Goal: Task Accomplishment & Management: Use online tool/utility

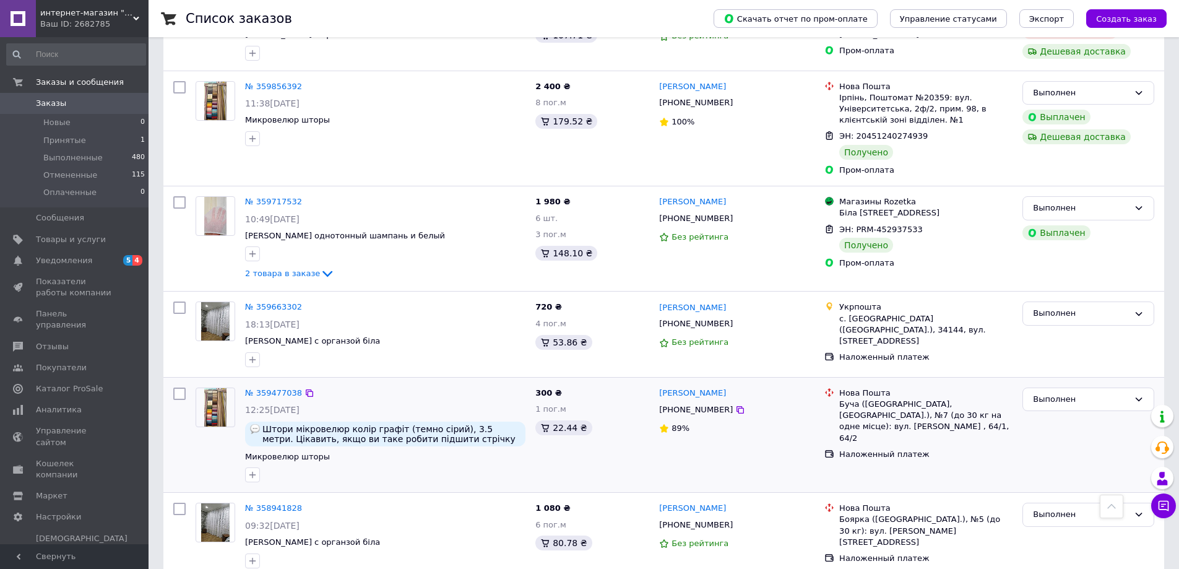
scroll to position [309, 0]
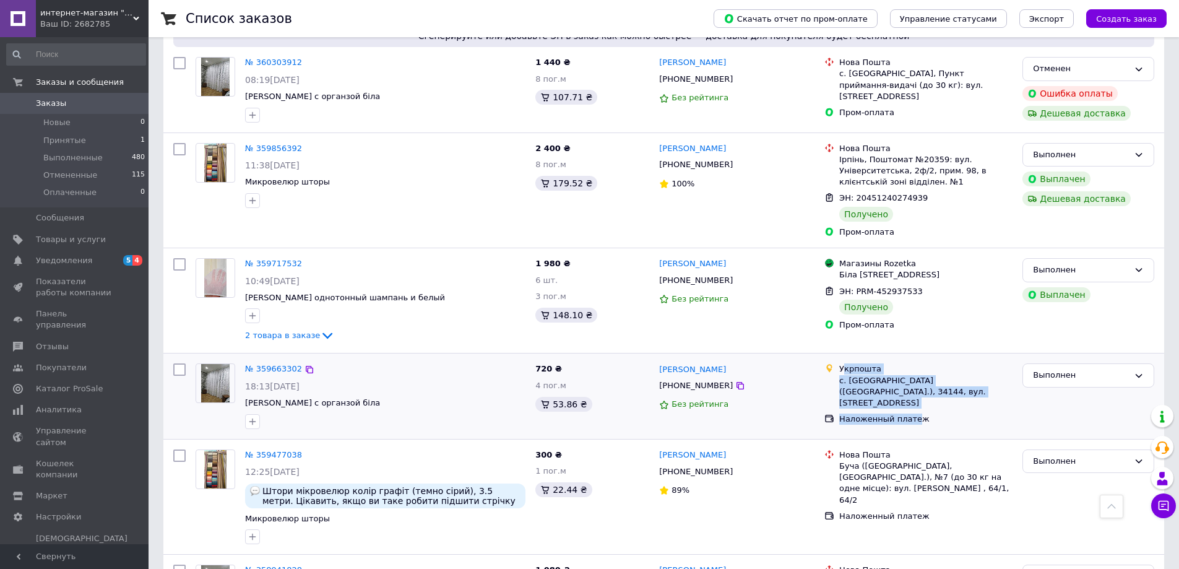
drag, startPoint x: 845, startPoint y: 367, endPoint x: 911, endPoint y: 414, distance: 80.3
click at [911, 414] on ul "Укрпошта с. [GEOGRAPHIC_DATA] ([GEOGRAPHIC_DATA].), 34144, вул. [STREET_ADDRESS…" at bounding box center [918, 394] width 188 height 66
click at [883, 413] on div "Наложенный платеж" at bounding box center [925, 418] width 173 height 11
drag, startPoint x: 836, startPoint y: 366, endPoint x: 899, endPoint y: 410, distance: 76.9
click at [895, 409] on ul "Укрпошта с. [GEOGRAPHIC_DATA] ([GEOGRAPHIC_DATA].), 34144, вул. [STREET_ADDRESS…" at bounding box center [918, 394] width 188 height 66
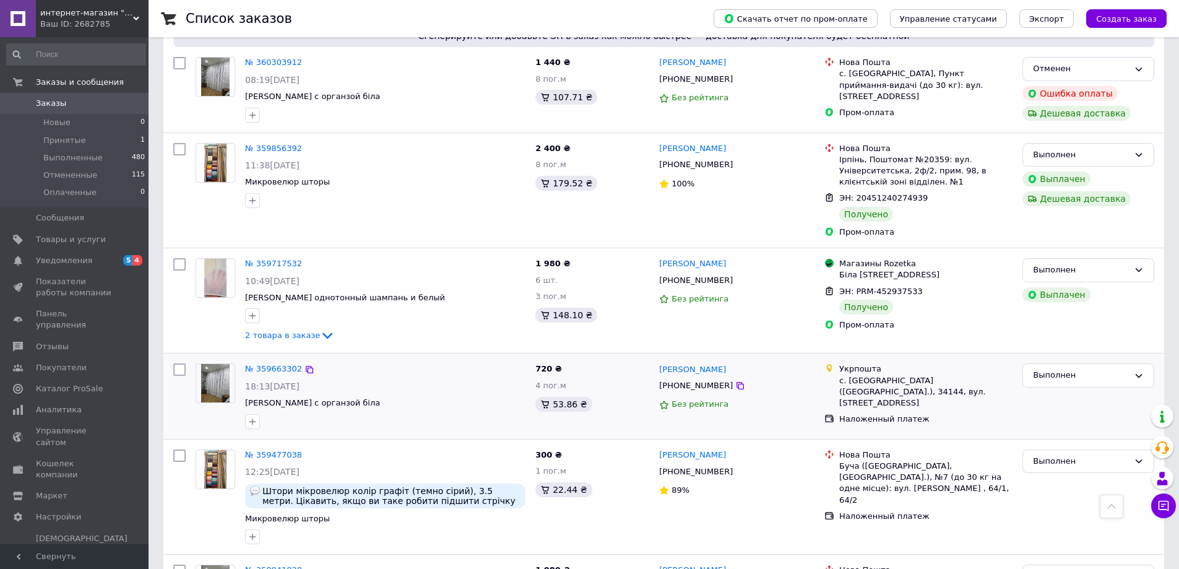
click at [914, 413] on div "Наложенный платеж" at bounding box center [925, 418] width 173 height 11
drag, startPoint x: 921, startPoint y: 405, endPoint x: 840, endPoint y: 372, distance: 87.4
click at [840, 372] on ul "Укрпошта с. [GEOGRAPHIC_DATA] ([GEOGRAPHIC_DATA].), 34144, вул. [STREET_ADDRESS…" at bounding box center [918, 394] width 188 height 66
click at [840, 372] on div "Укрпошта" at bounding box center [925, 368] width 173 height 11
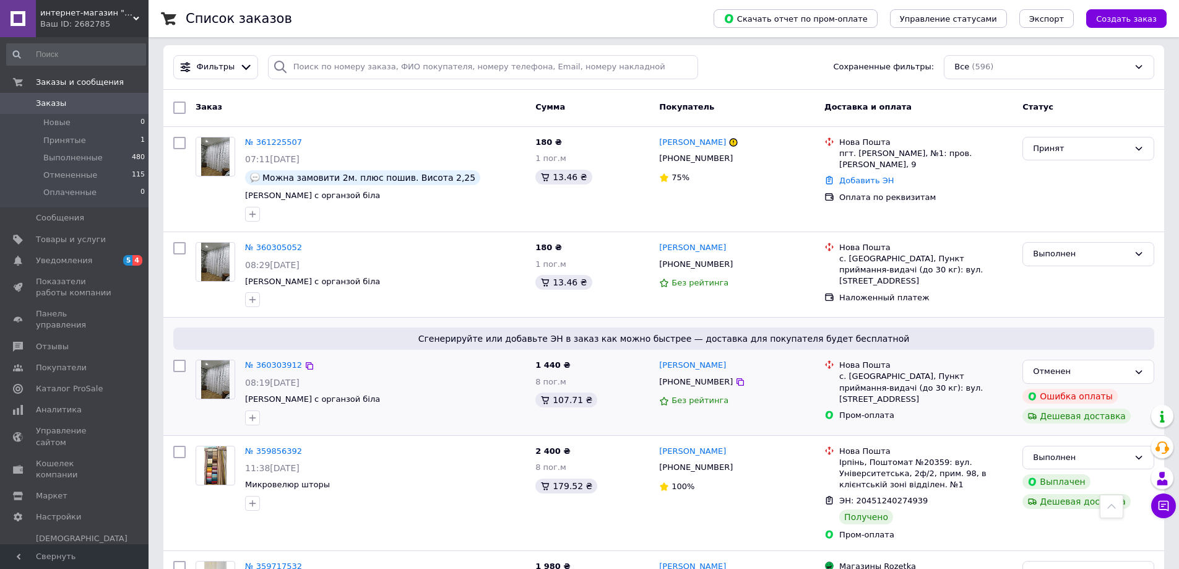
scroll to position [0, 0]
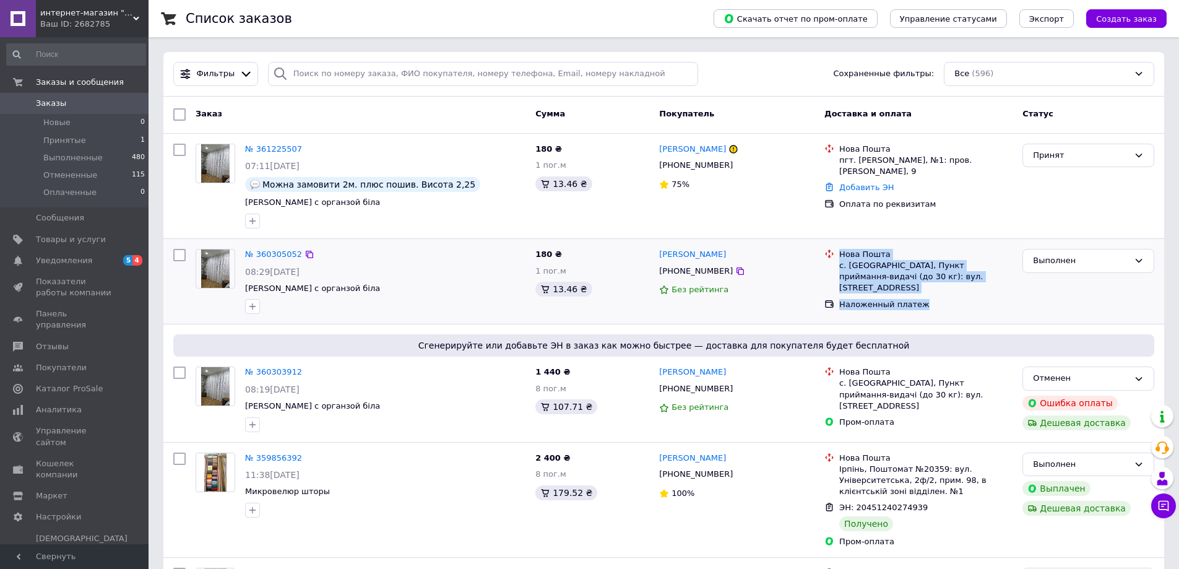
drag, startPoint x: 840, startPoint y: 252, endPoint x: 922, endPoint y: 294, distance: 92.7
click at [922, 294] on ul "Нова Пошта с. [GEOGRAPHIC_DATA], Пункт приймання-видачі (до 30 кг): вул. [STREE…" at bounding box center [918, 279] width 188 height 66
click at [844, 254] on div "Нова Пошта" at bounding box center [925, 254] width 173 height 11
drag, startPoint x: 840, startPoint y: 252, endPoint x: 917, endPoint y: 296, distance: 89.2
click at [917, 296] on ul "Нова Пошта с. [GEOGRAPHIC_DATA], Пункт приймання-видачі (до 30 кг): вул. [STREE…" at bounding box center [918, 279] width 188 height 66
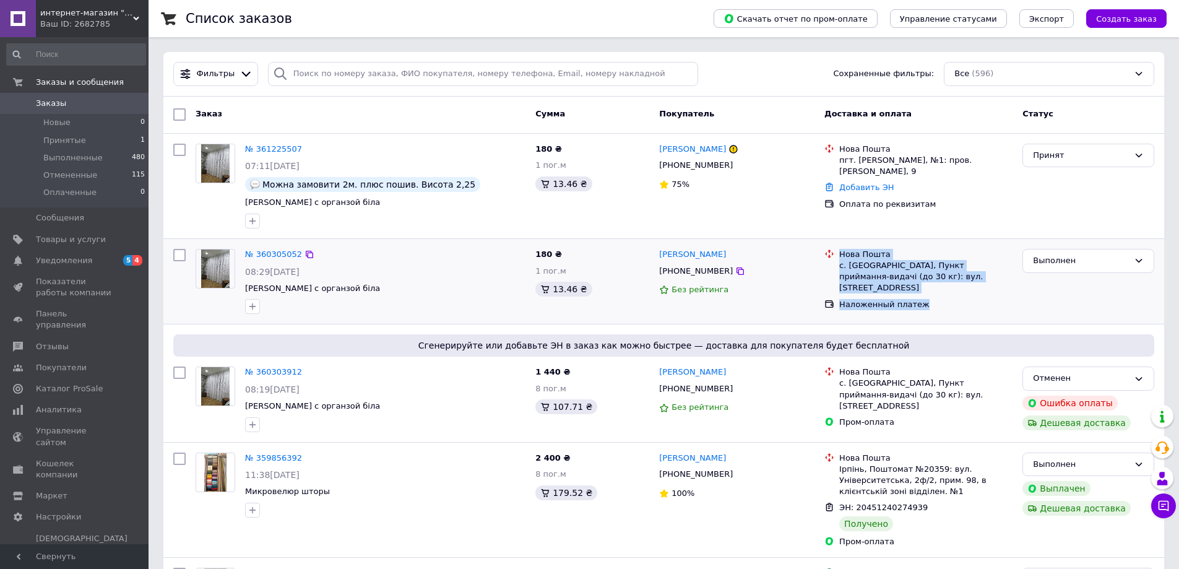
click at [917, 299] on div "Наложенный платеж" at bounding box center [925, 304] width 173 height 11
drag, startPoint x: 919, startPoint y: 295, endPoint x: 836, endPoint y: 257, distance: 90.5
click at [836, 257] on ul "Нова Пошта с. [GEOGRAPHIC_DATA], Пункт приймання-видачі (до 30 кг): вул. [STREE…" at bounding box center [918, 279] width 188 height 66
click at [843, 254] on div "Нова Пошта" at bounding box center [925, 254] width 173 height 11
drag, startPoint x: 840, startPoint y: 254, endPoint x: 920, endPoint y: 296, distance: 90.8
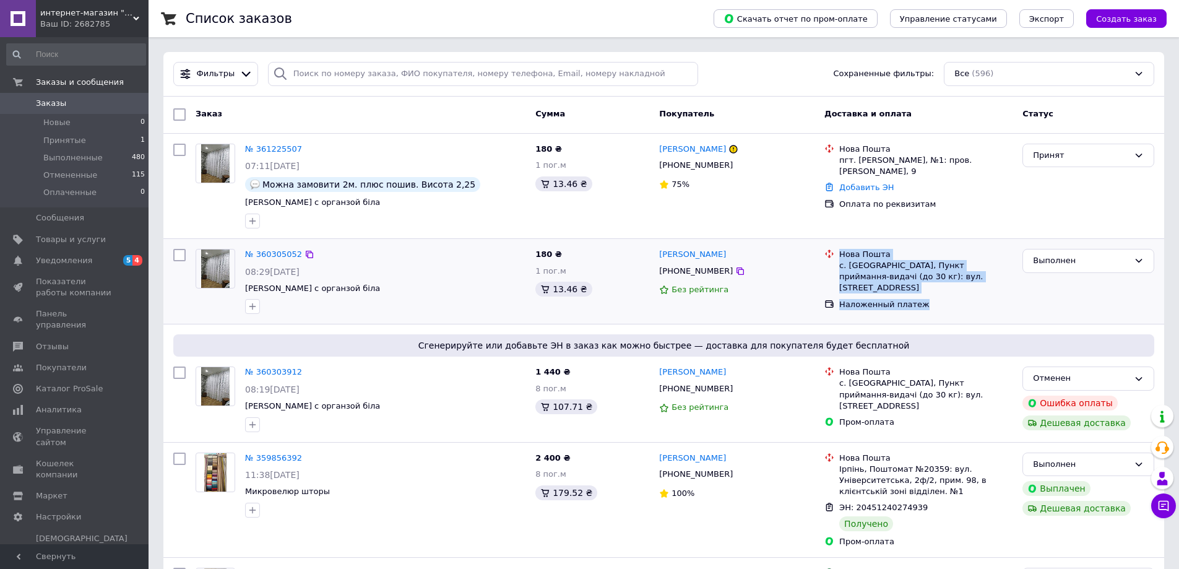
click at [920, 296] on ul "Нова Пошта с. [GEOGRAPHIC_DATA], Пункт приймання-видачі (до 30 кг): вул. [STREE…" at bounding box center [918, 279] width 188 height 66
click at [919, 299] on div "Наложенный платеж" at bounding box center [925, 304] width 173 height 11
drag, startPoint x: 920, startPoint y: 294, endPoint x: 834, endPoint y: 252, distance: 95.7
click at [834, 252] on ul "Нова Пошта с. [GEOGRAPHIC_DATA], Пункт приймання-видачі (до 30 кг): вул. [STREE…" at bounding box center [918, 279] width 188 height 66
click at [846, 261] on div "с. [GEOGRAPHIC_DATA], Пункт приймання-видачі (до 30 кг): вул. [STREET_ADDRESS]" at bounding box center [925, 277] width 173 height 34
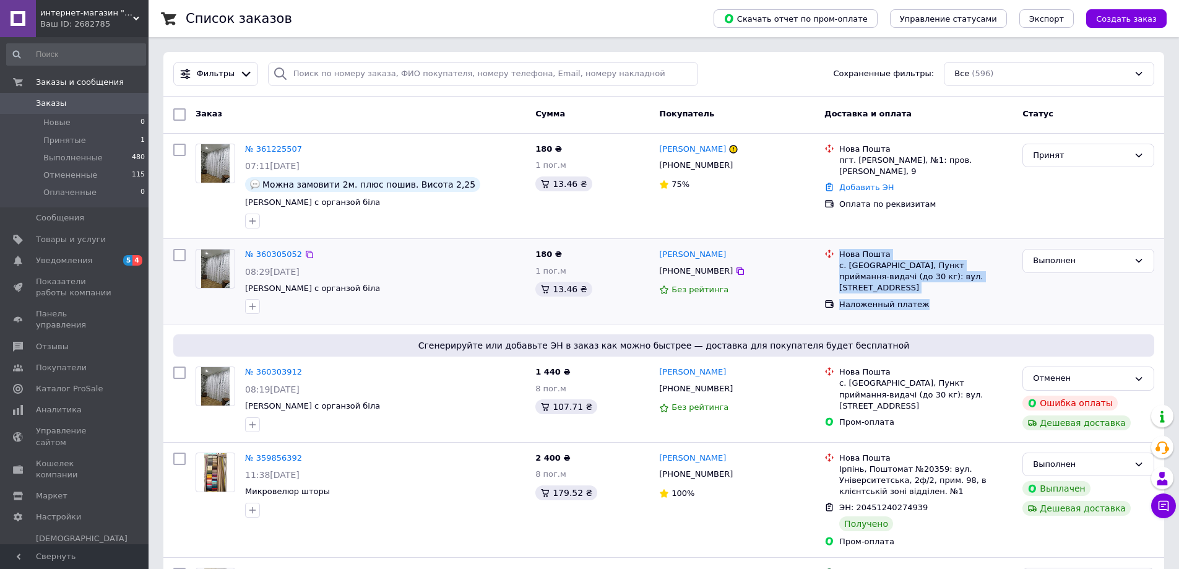
click at [846, 268] on div "с. [GEOGRAPHIC_DATA], Пункт приймання-видачі (до 30 кг): вул. [STREET_ADDRESS]" at bounding box center [925, 277] width 173 height 34
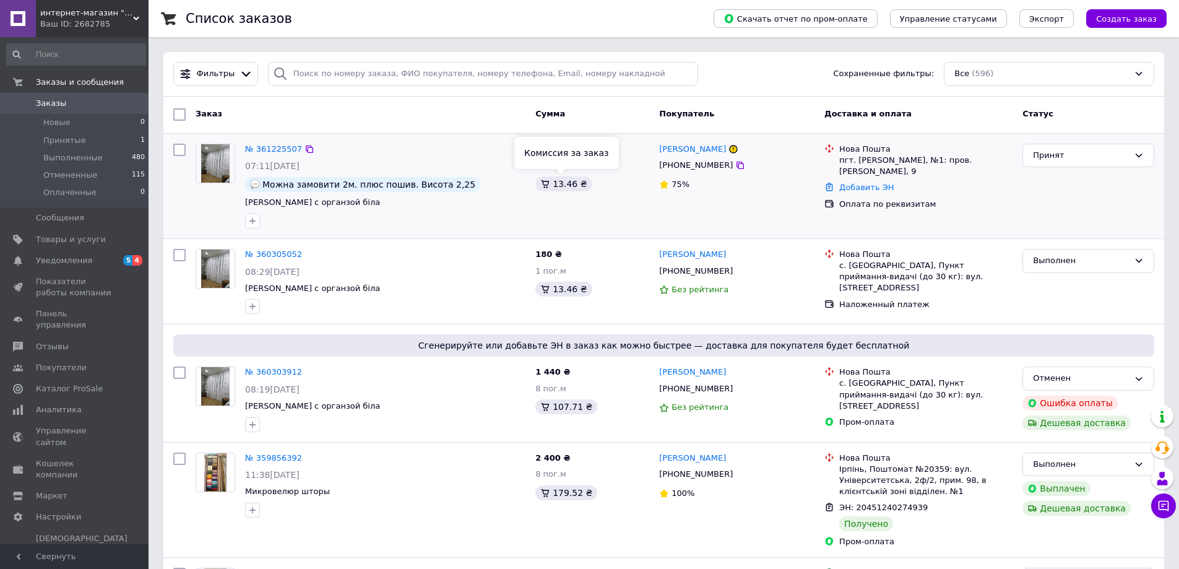
drag, startPoint x: 554, startPoint y: 183, endPoint x: 582, endPoint y: 183, distance: 27.2
click at [582, 183] on div "13.46 ₴" at bounding box center [563, 183] width 56 height 15
click at [584, 207] on div "180 ₴ 1 пог.м 13.46 ₴" at bounding box center [592, 186] width 124 height 95
